Goal: Check status: Check status

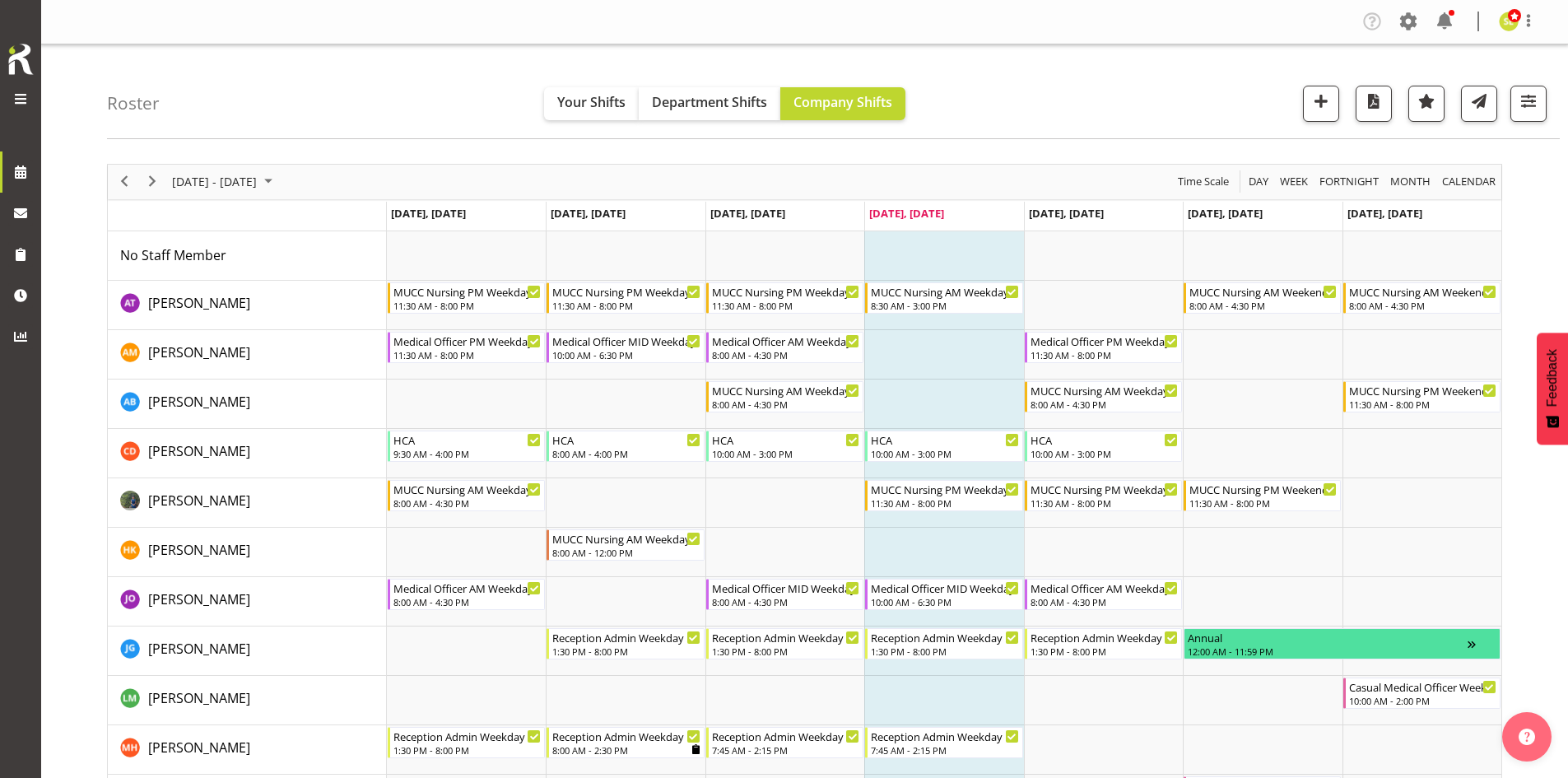
scroll to position [998, 0]
click at [153, 185] on span "Next" at bounding box center [152, 181] width 20 height 20
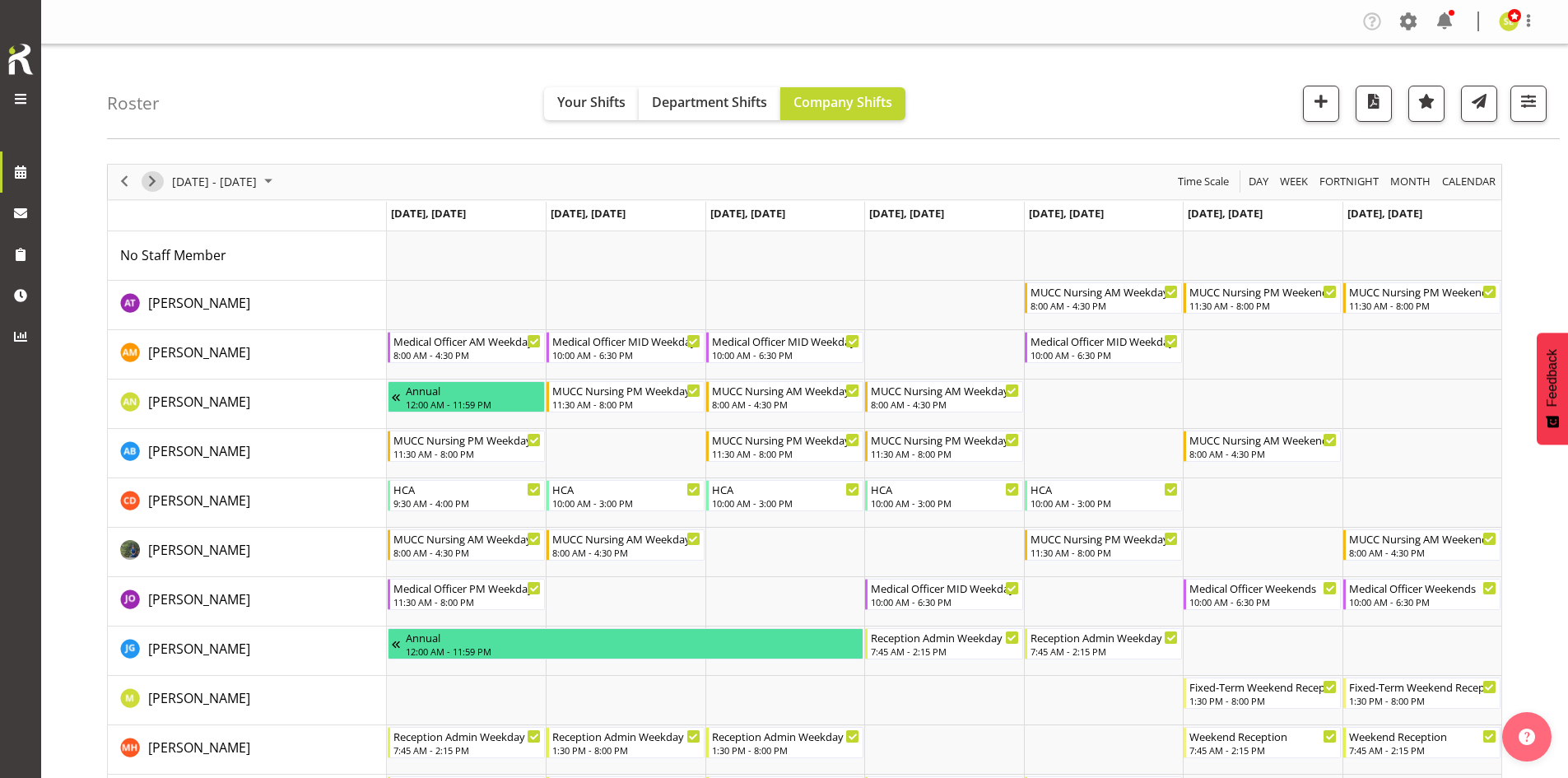
click at [153, 185] on span "Next" at bounding box center [152, 181] width 20 height 20
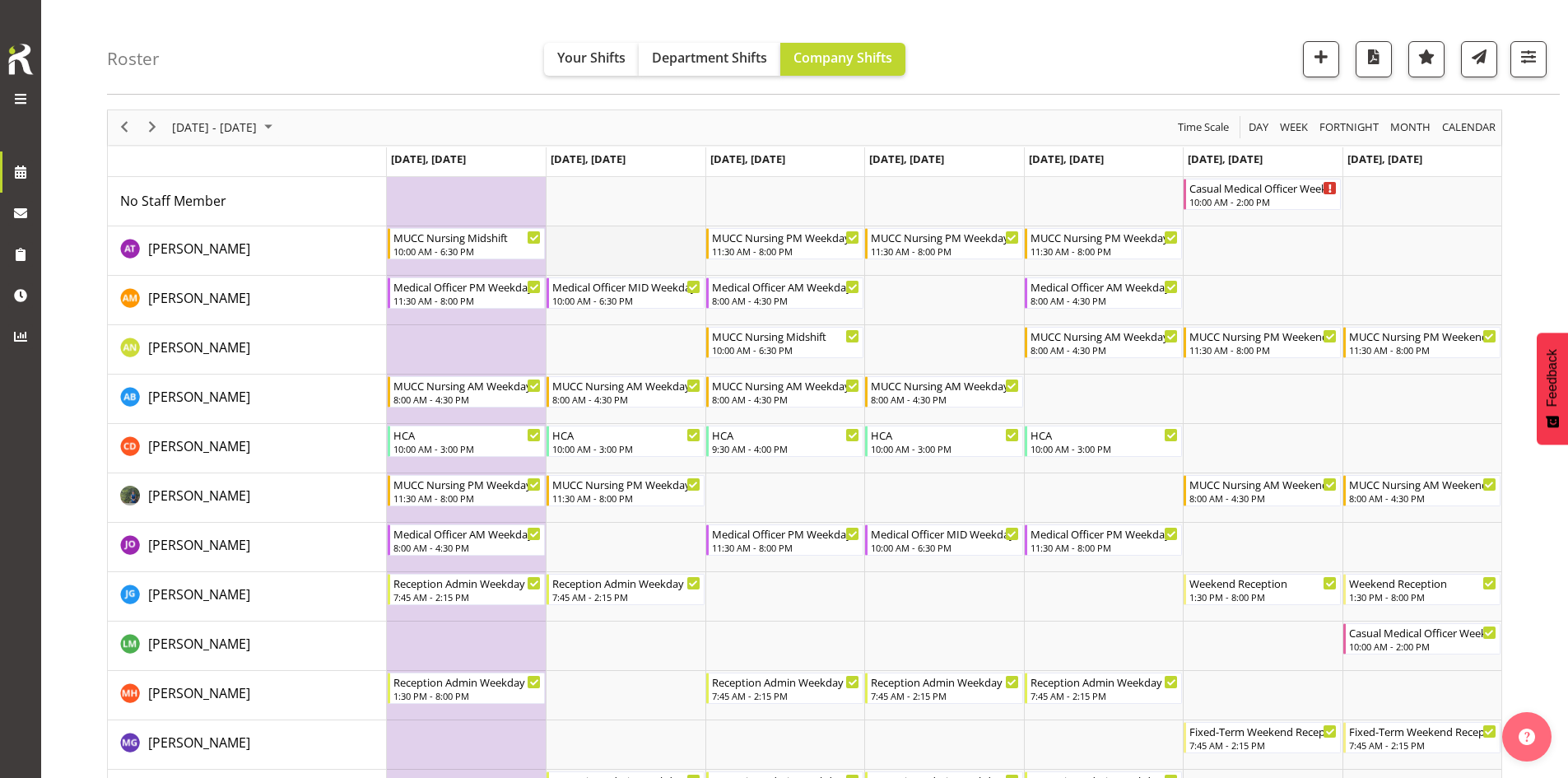
scroll to position [82, 0]
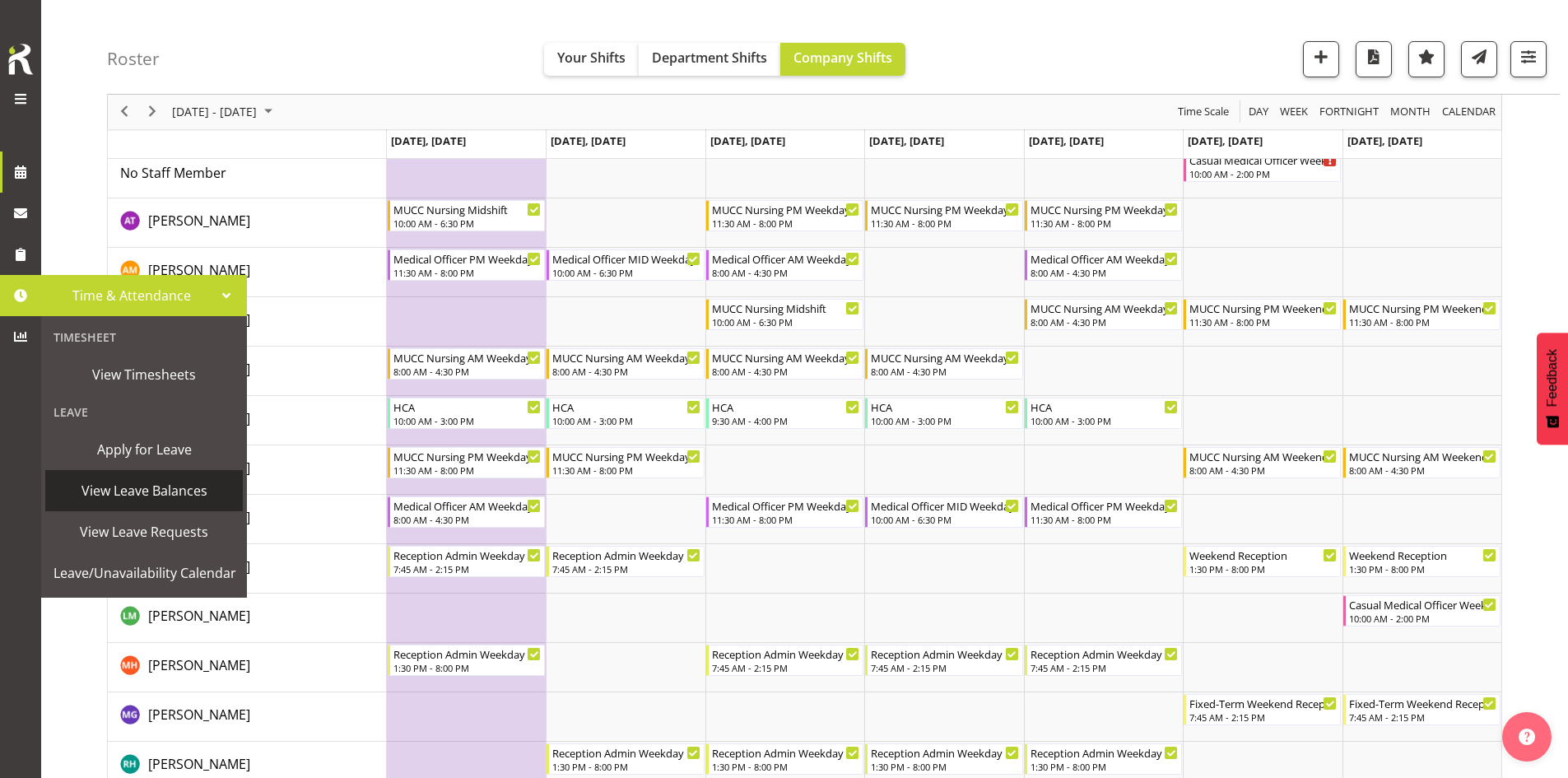
click at [151, 493] on span "View Leave Balances" at bounding box center [144, 490] width 181 height 25
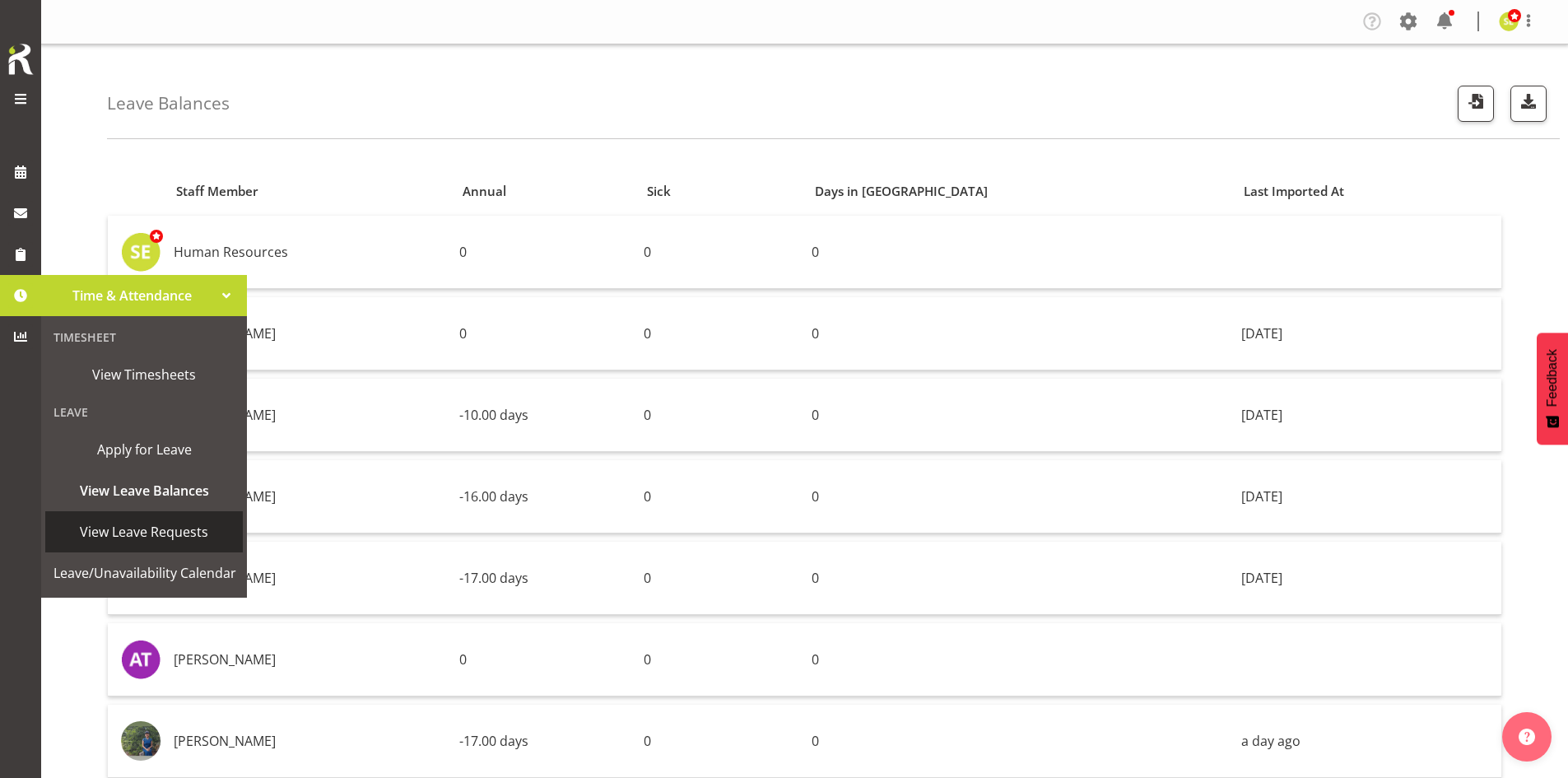
click at [158, 533] on span "View Leave Requests" at bounding box center [144, 531] width 181 height 25
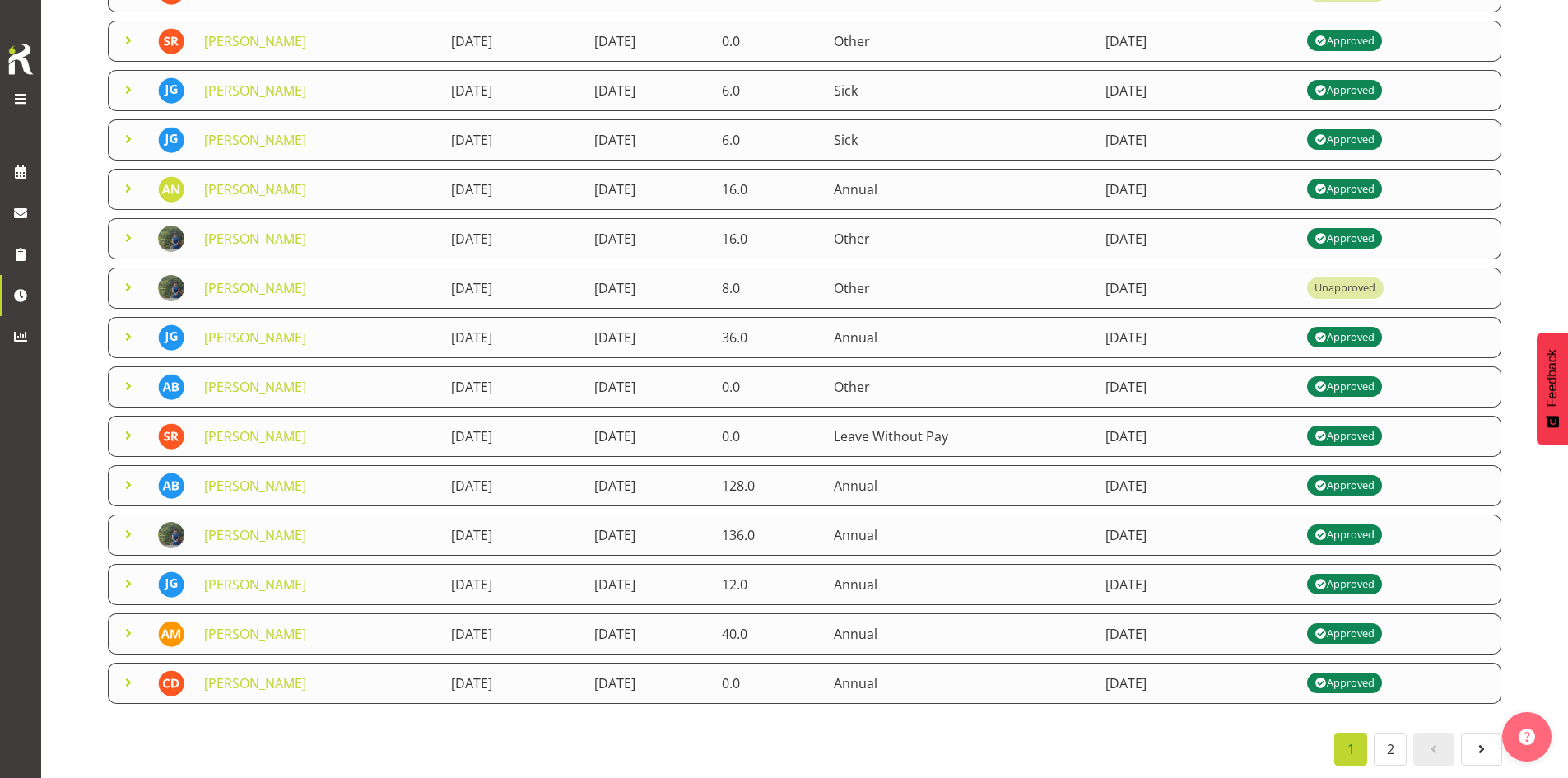
scroll to position [257, 0]
click at [1379, 746] on link "2" at bounding box center [1390, 750] width 33 height 33
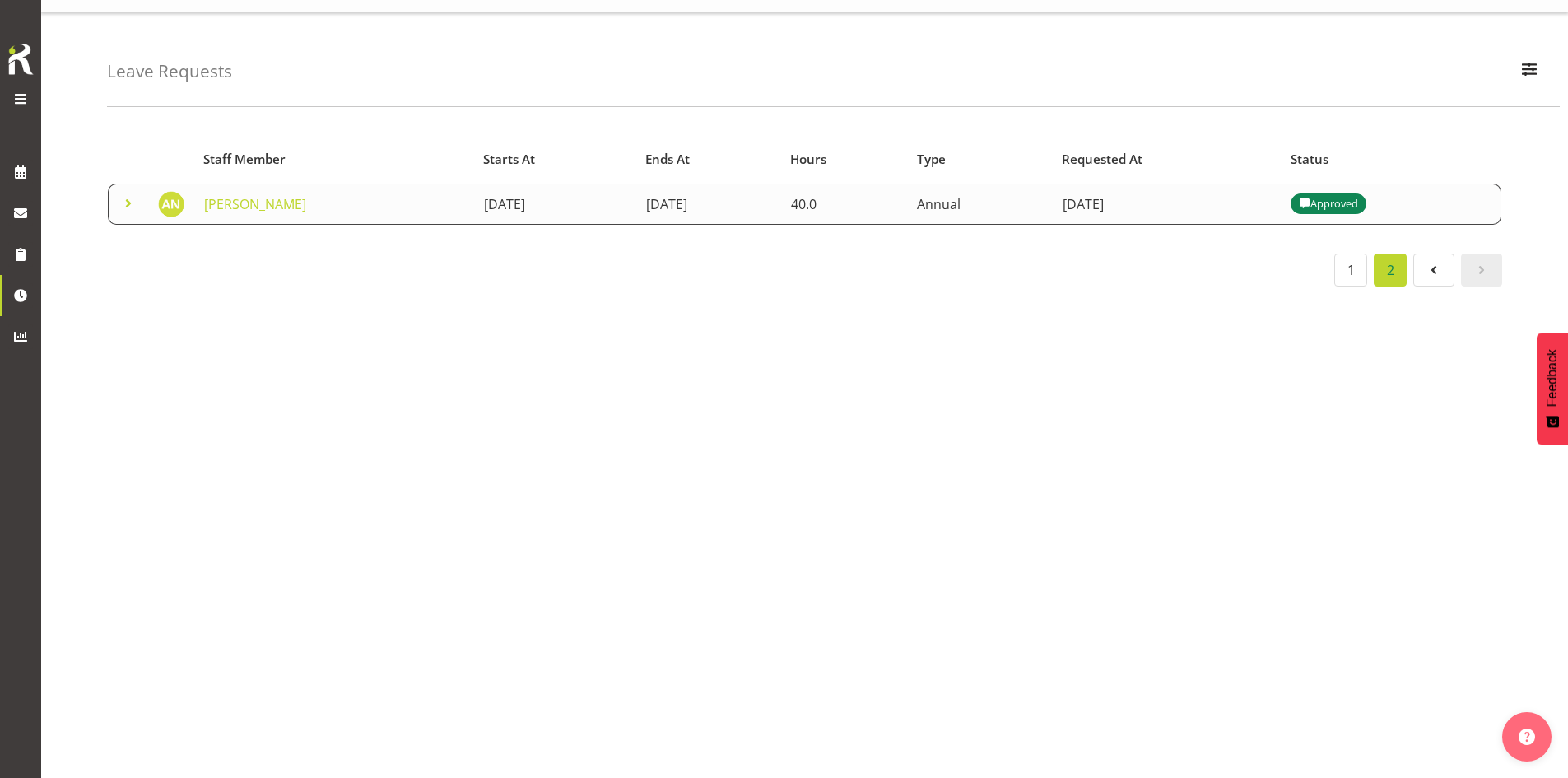
scroll to position [45, 0]
click at [20, 175] on span at bounding box center [20, 171] width 25 height 25
